Goal: Task Accomplishment & Management: Use online tool/utility

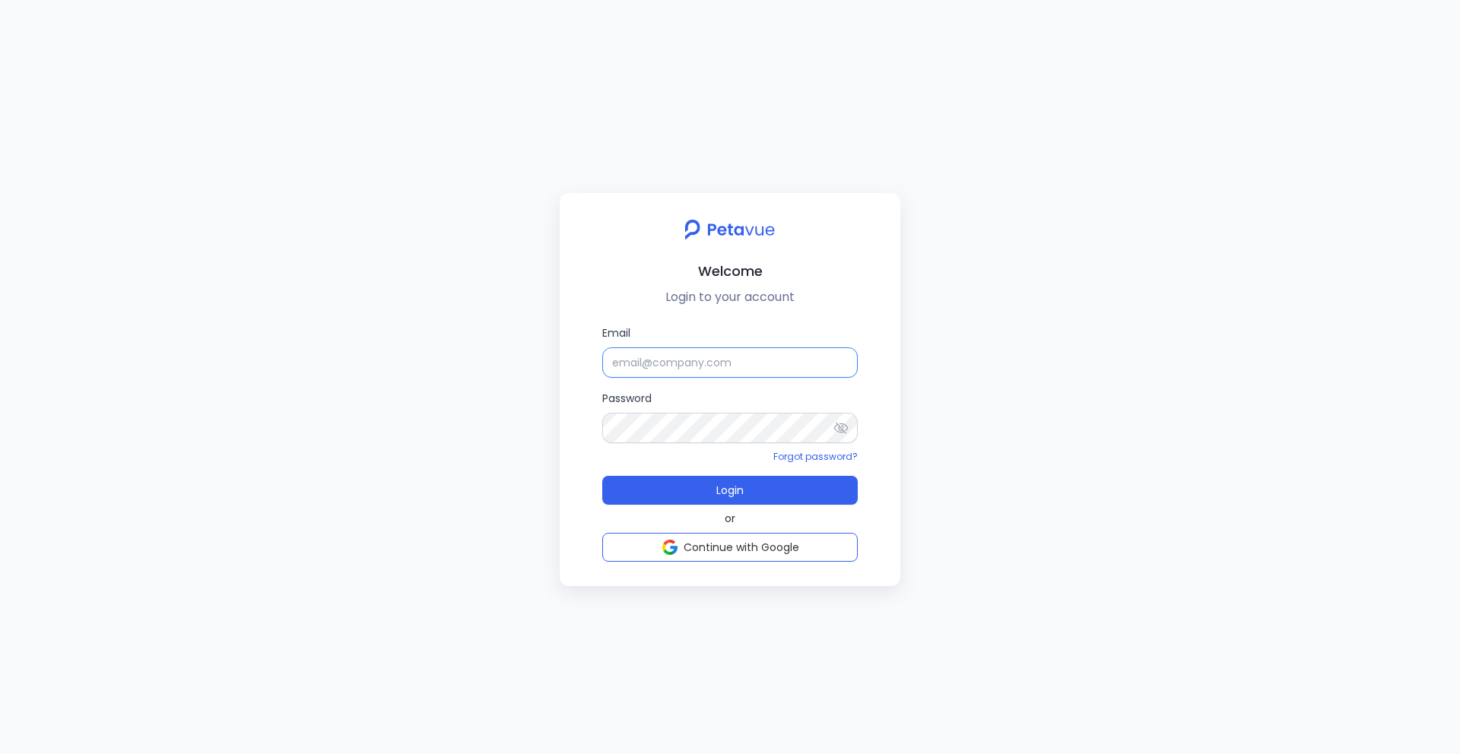
click at [727, 367] on input "Email" at bounding box center [729, 362] width 255 height 30
paste input "[EMAIL_ADDRESS][DOMAIN_NAME]"
type input "[EMAIL_ADDRESS][DOMAIN_NAME]"
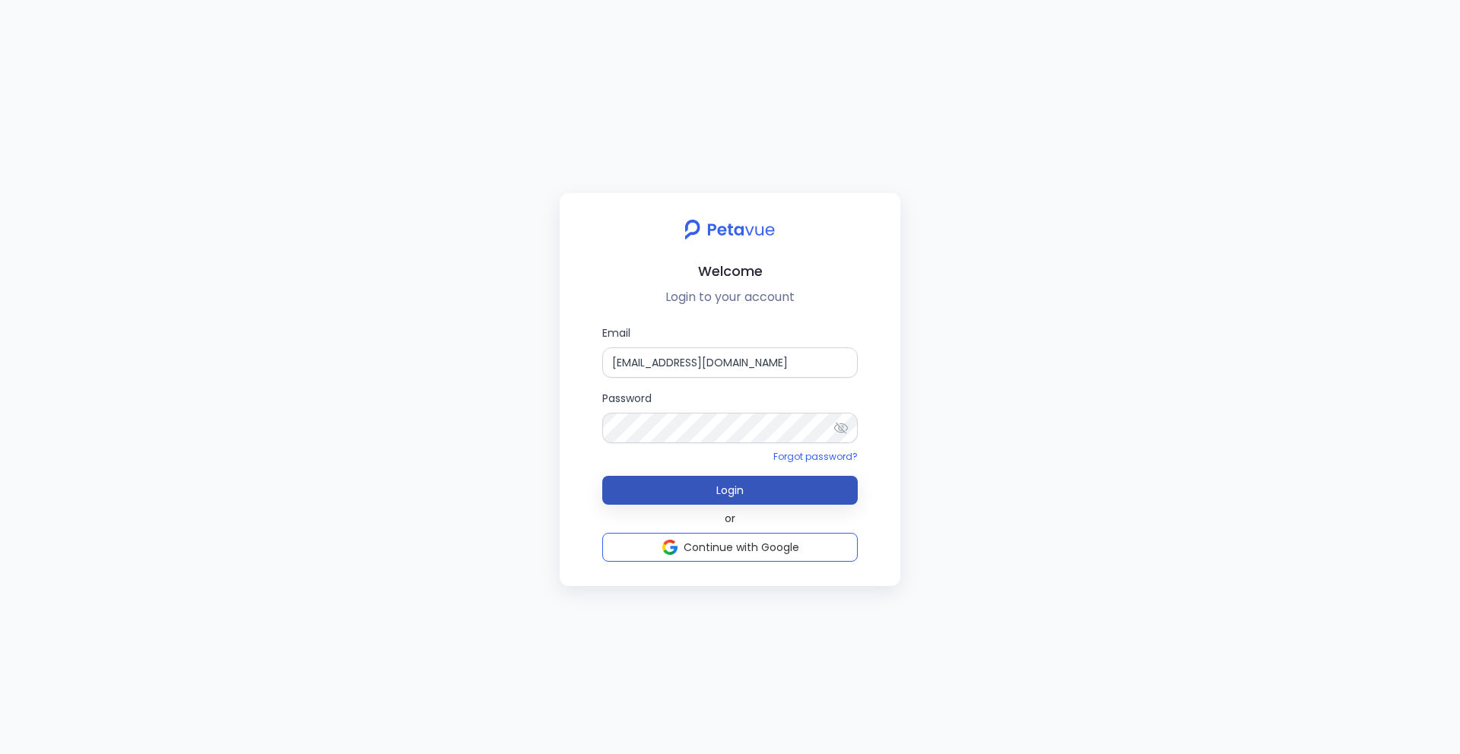
click at [703, 490] on button "Login" at bounding box center [729, 490] width 255 height 29
